Goal: Check status

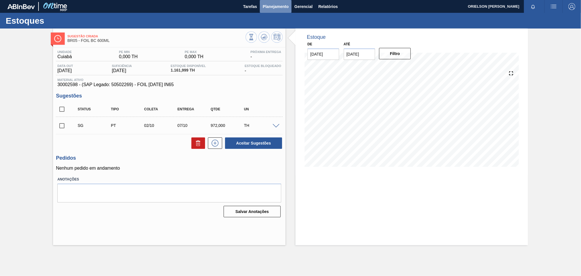
click at [283, 10] on span "Planejamento" at bounding box center [276, 6] width 26 height 7
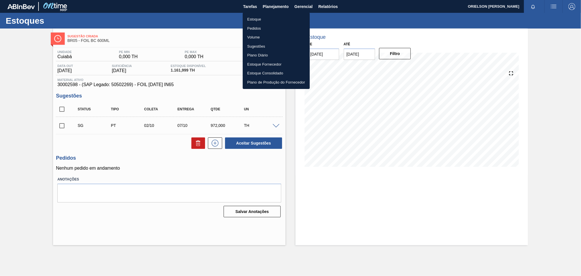
click at [282, 18] on li "Estoque" at bounding box center [276, 19] width 67 height 9
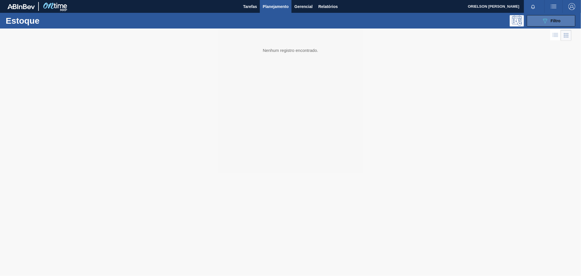
click at [558, 23] on div "089F7B8B-B2A5-4AFE-B5C0-19BA573D28AC Filtro" at bounding box center [550, 20] width 19 height 7
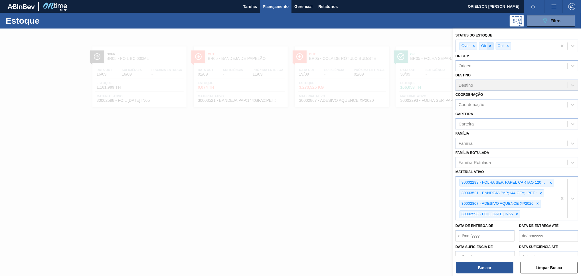
click at [491, 45] on icon at bounding box center [490, 46] width 4 height 4
click at [548, 181] on icon at bounding box center [550, 183] width 4 height 4
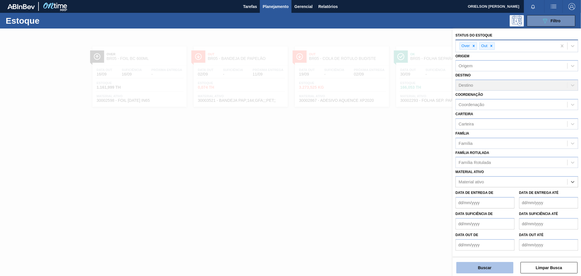
click at [505, 268] on button "Buscar" at bounding box center [484, 267] width 57 height 11
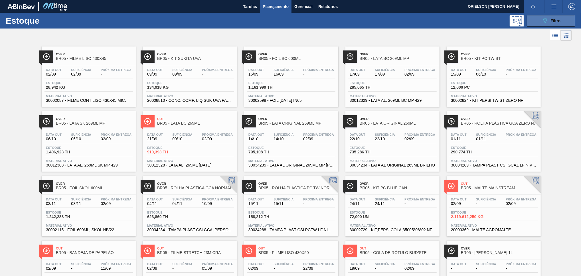
click at [543, 21] on icon "089F7B8B-B2A5-4AFE-B5C0-19BA573D28AC" at bounding box center [544, 20] width 7 height 7
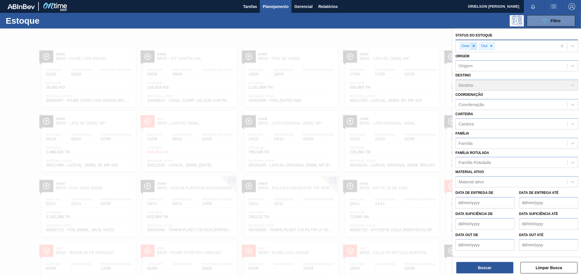
click at [473, 45] on icon at bounding box center [473, 46] width 4 height 4
click at [499, 270] on button "Buscar" at bounding box center [484, 267] width 57 height 11
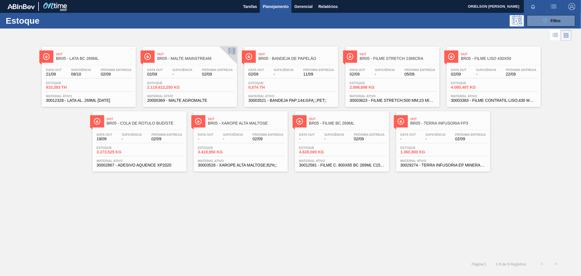
click at [153, 139] on span "02/09" at bounding box center [166, 139] width 31 height 4
click at [218, 64] on div "Out BR05 - MALTE MAINSTREAM Data out 02/09 Suficiência - Próxima Entrega 02/09 …" at bounding box center [190, 76] width 94 height 60
